Goal: Check status

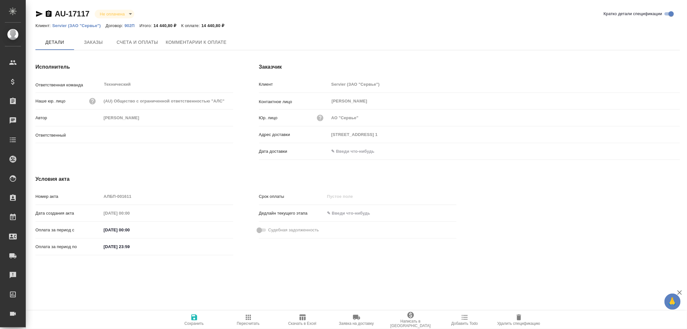
type input "[PERSON_NAME]"
click at [356, 155] on input "text" at bounding box center [357, 151] width 56 height 9
click at [658, 150] on icon "button" at bounding box center [661, 152] width 8 height 8
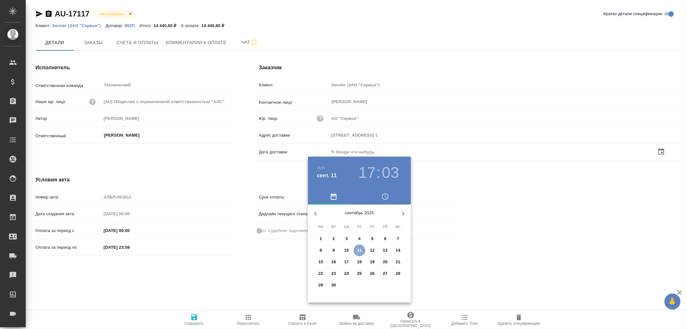
click at [361, 249] on p "11" at bounding box center [359, 250] width 5 height 6
type input "[DATE] 17:03"
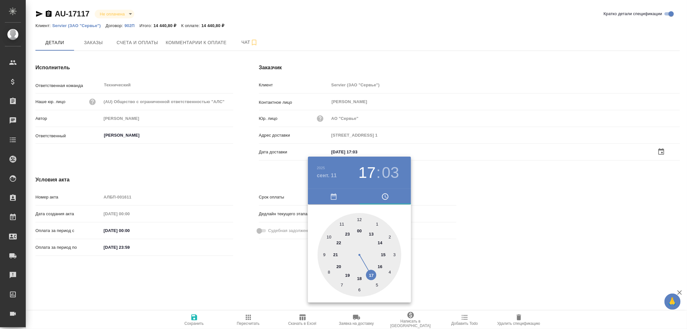
drag, startPoint x: 203, startPoint y: 321, endPoint x: 197, endPoint y: 319, distance: 5.8
click at [201, 320] on div at bounding box center [343, 164] width 687 height 329
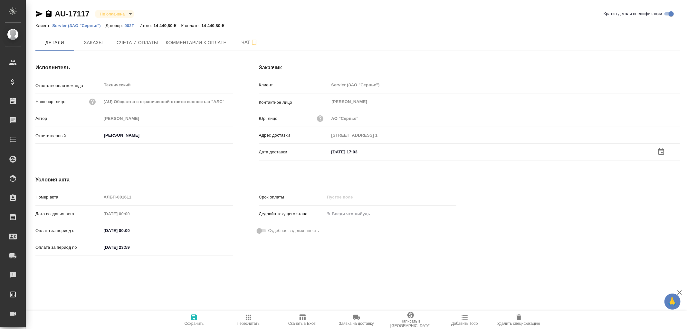
click at [194, 317] on icon "button" at bounding box center [194, 317] width 6 height 6
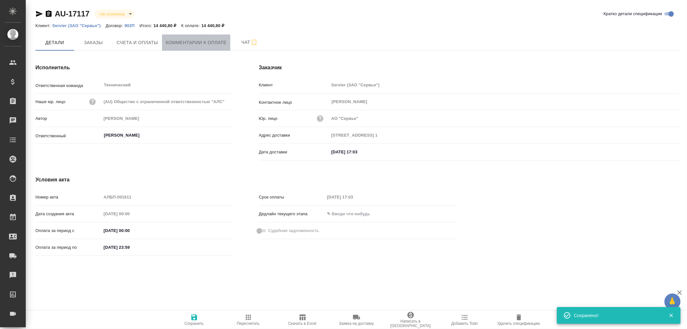
click at [198, 40] on span "Комментарии к оплате" at bounding box center [196, 43] width 61 height 8
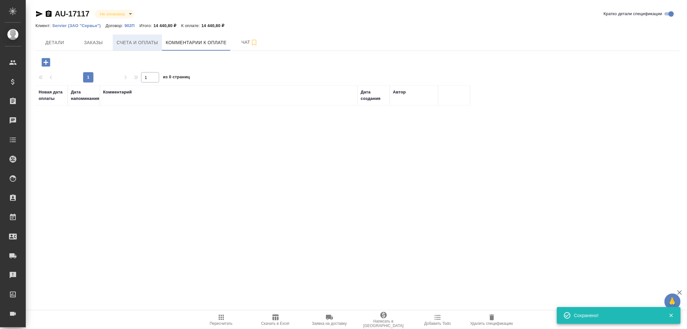
click at [141, 45] on span "Счета и оплаты" at bounding box center [138, 43] width 42 height 8
